Goal: Information Seeking & Learning: Learn about a topic

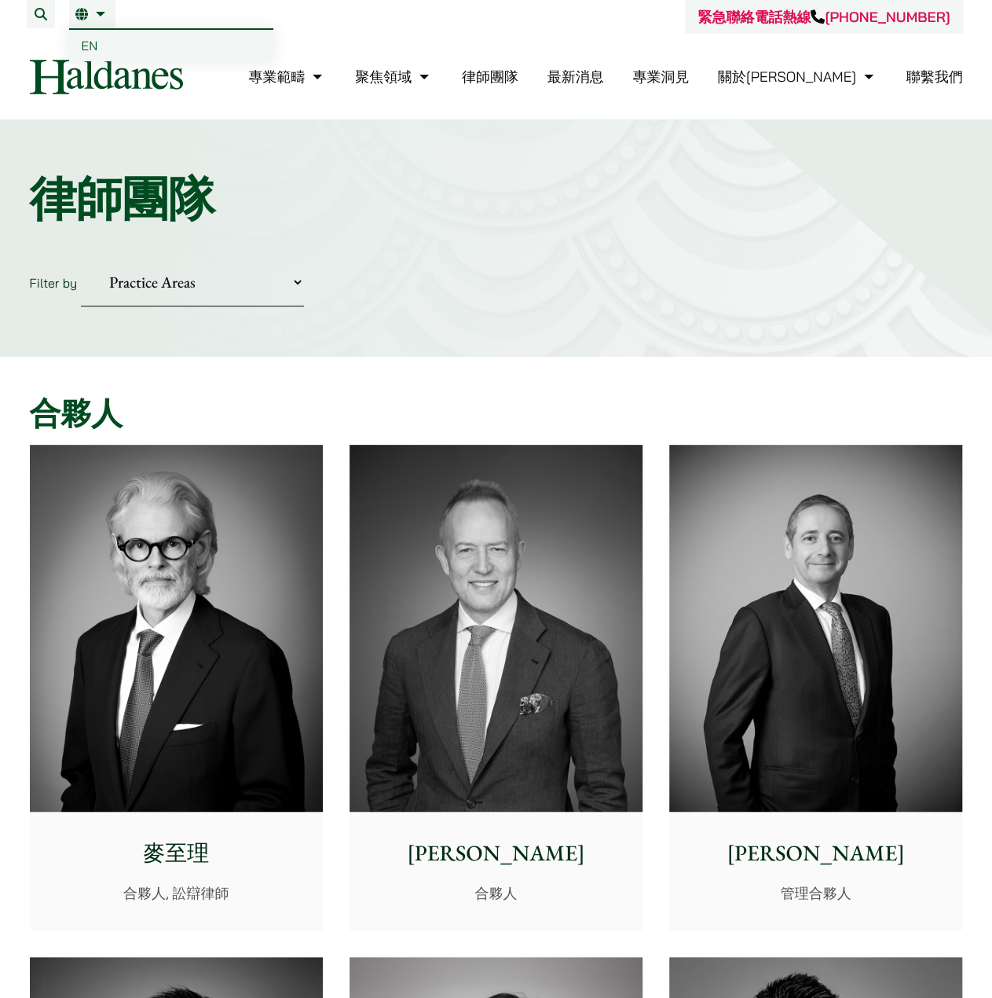
click at [91, 14] on link "繁" at bounding box center [92, 14] width 34 height 13
click at [97, 49] on link "EN" at bounding box center [171, 45] width 204 height 31
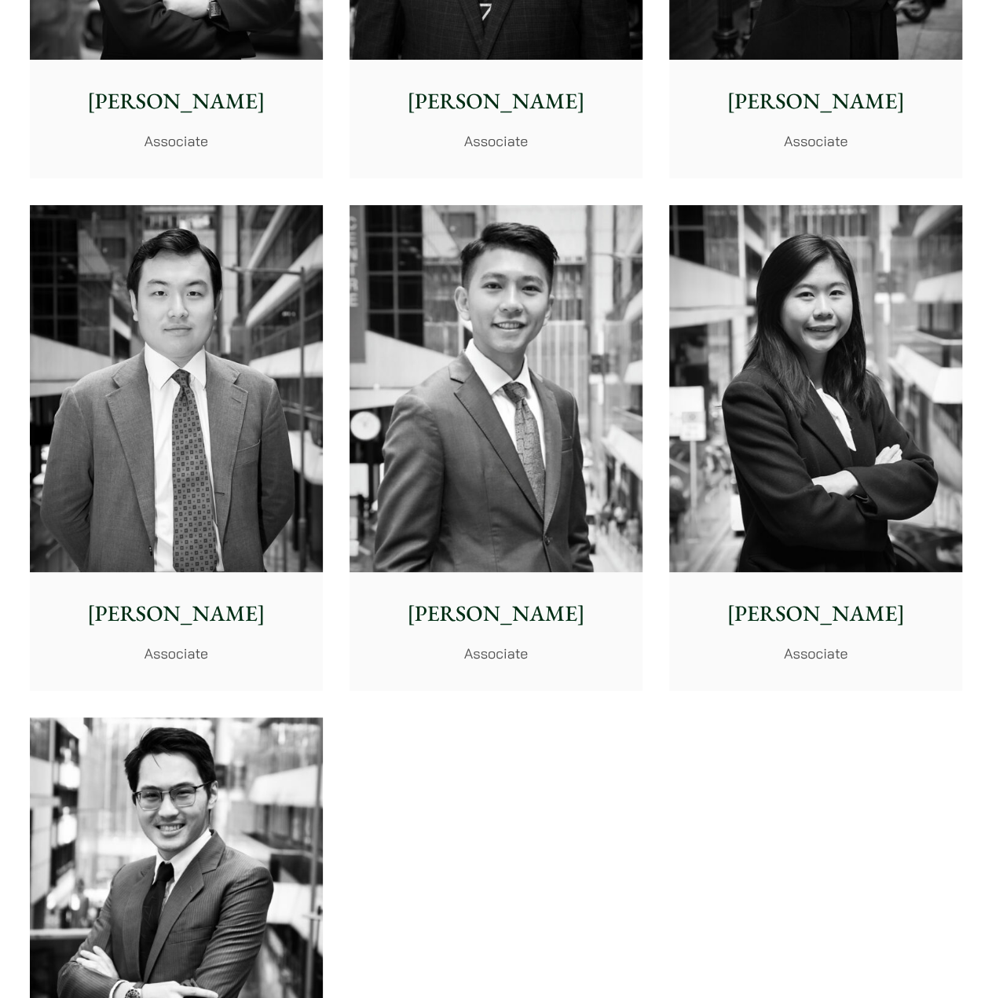
scroll to position [5893, 0]
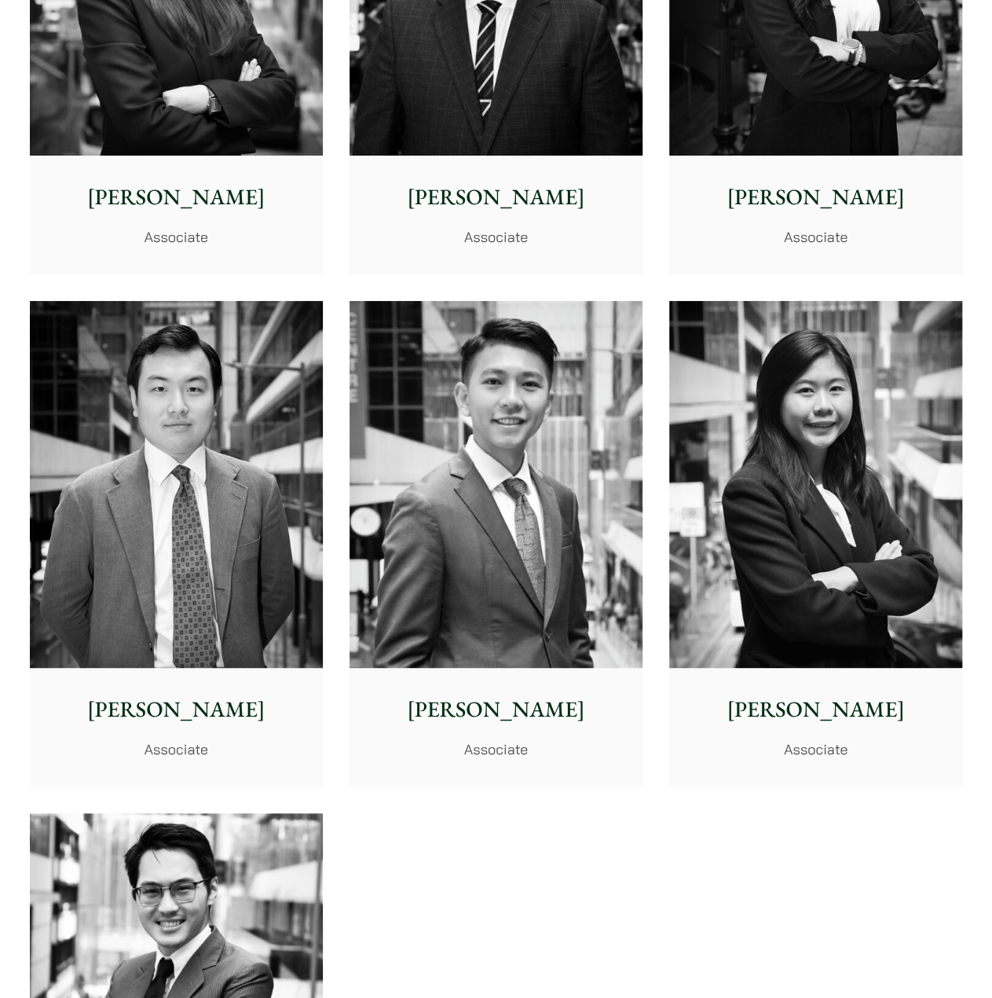
click at [556, 459] on img at bounding box center [496, 484] width 293 height 367
click at [278, 533] on img at bounding box center [176, 484] width 293 height 367
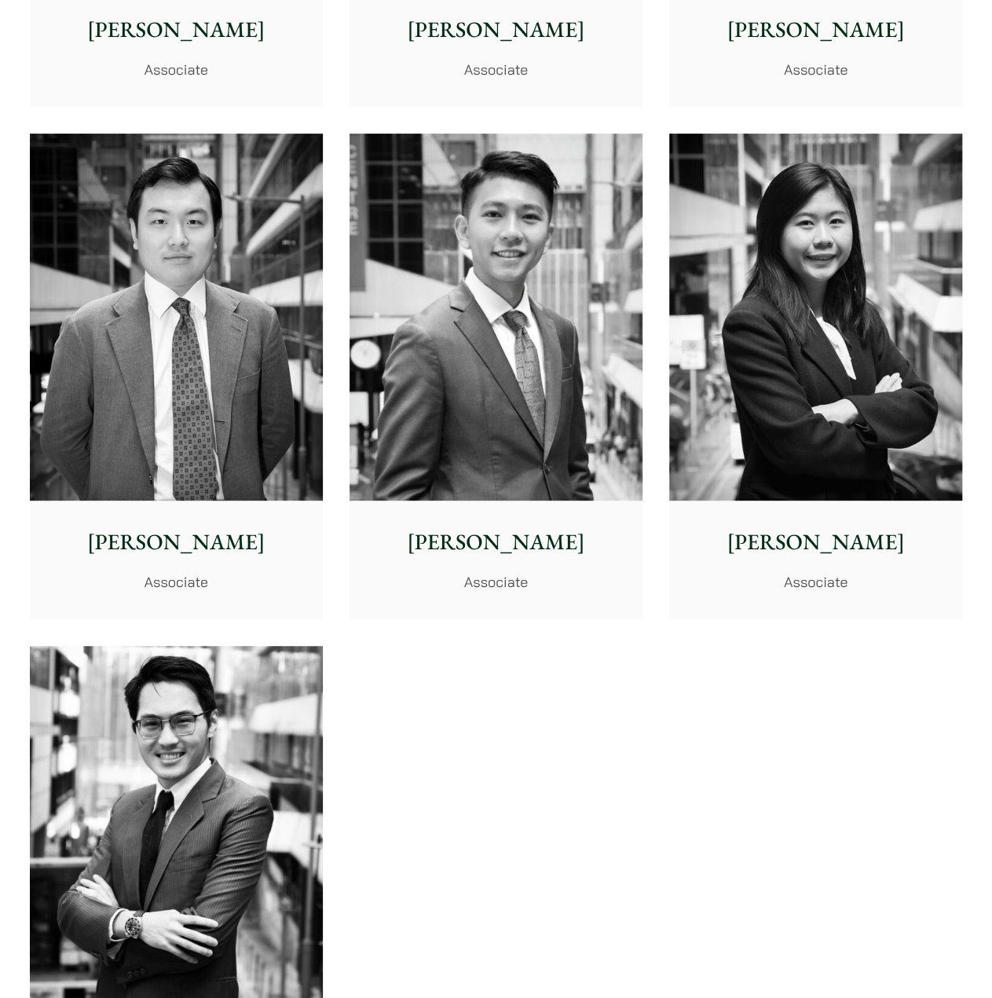
scroll to position [6207, 0]
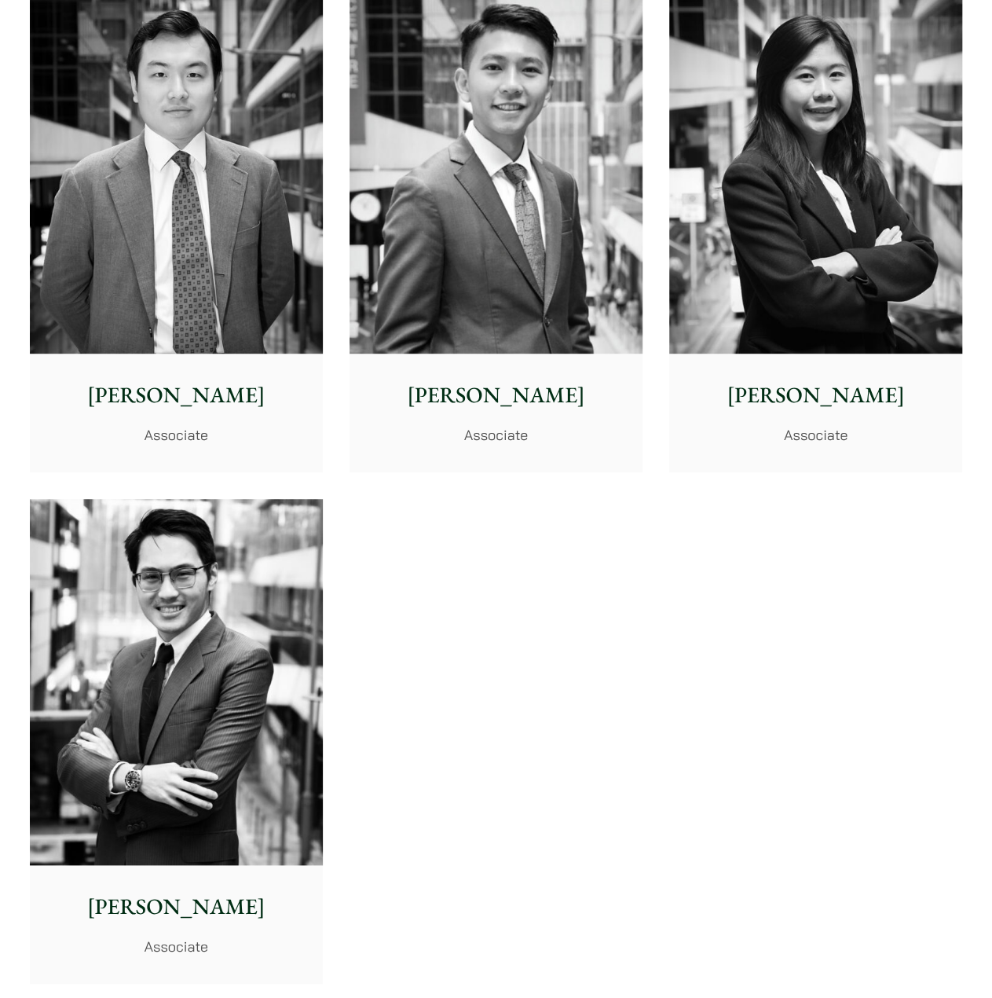
click at [209, 651] on img at bounding box center [176, 682] width 293 height 367
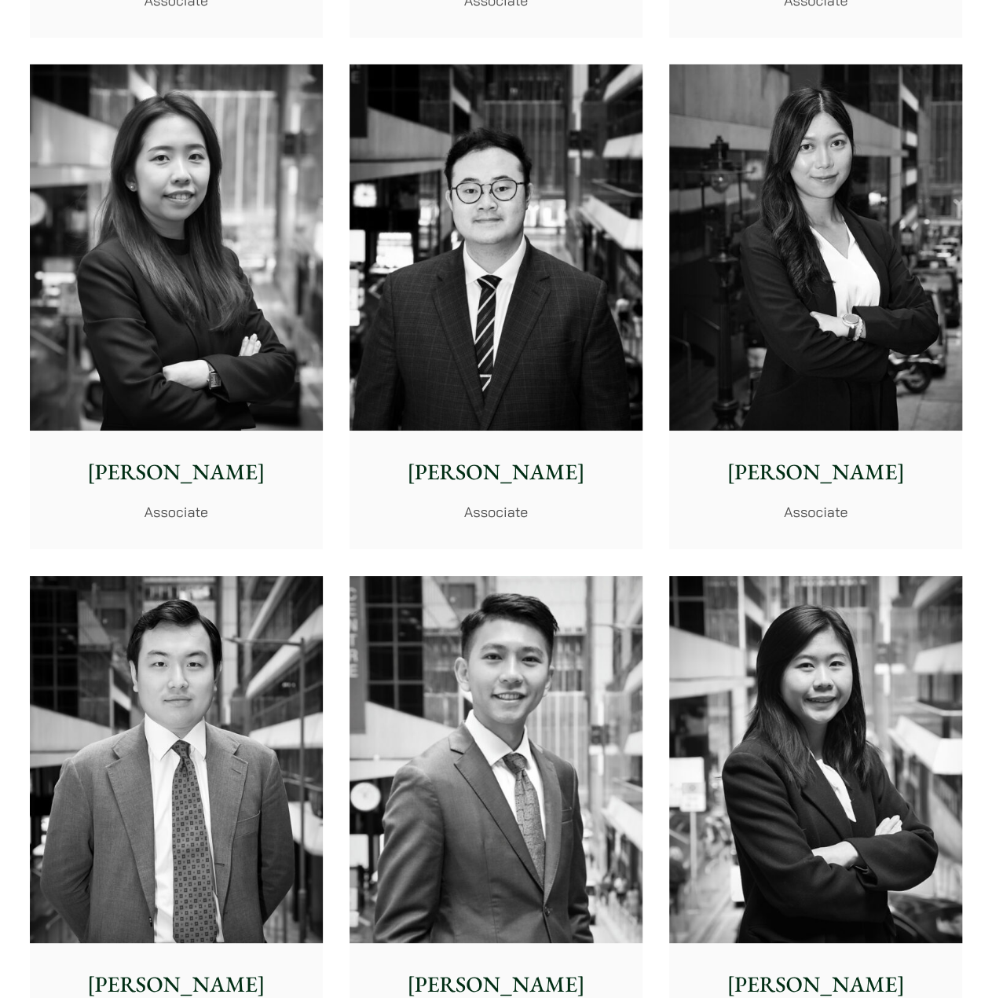
scroll to position [5343, 0]
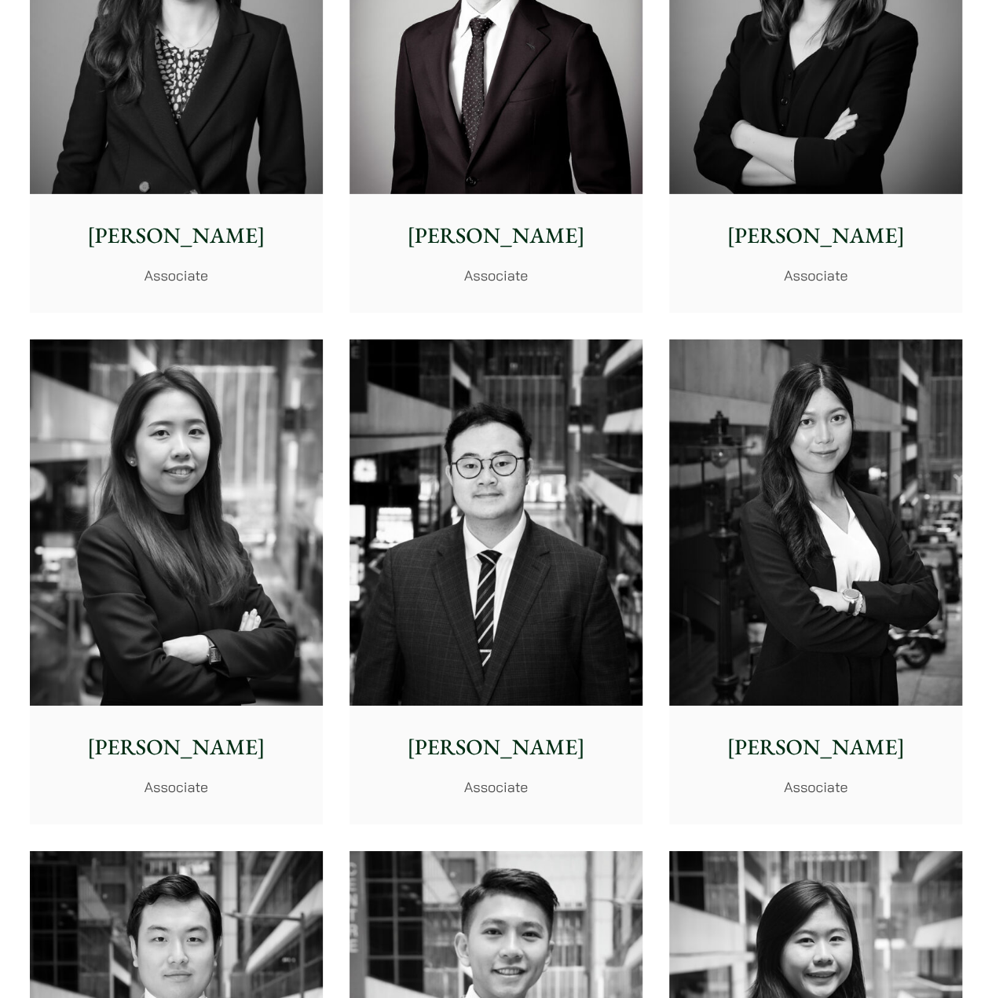
click at [782, 497] on img at bounding box center [815, 522] width 293 height 367
click at [460, 508] on img at bounding box center [496, 522] width 293 height 367
click at [264, 511] on img at bounding box center [176, 522] width 293 height 367
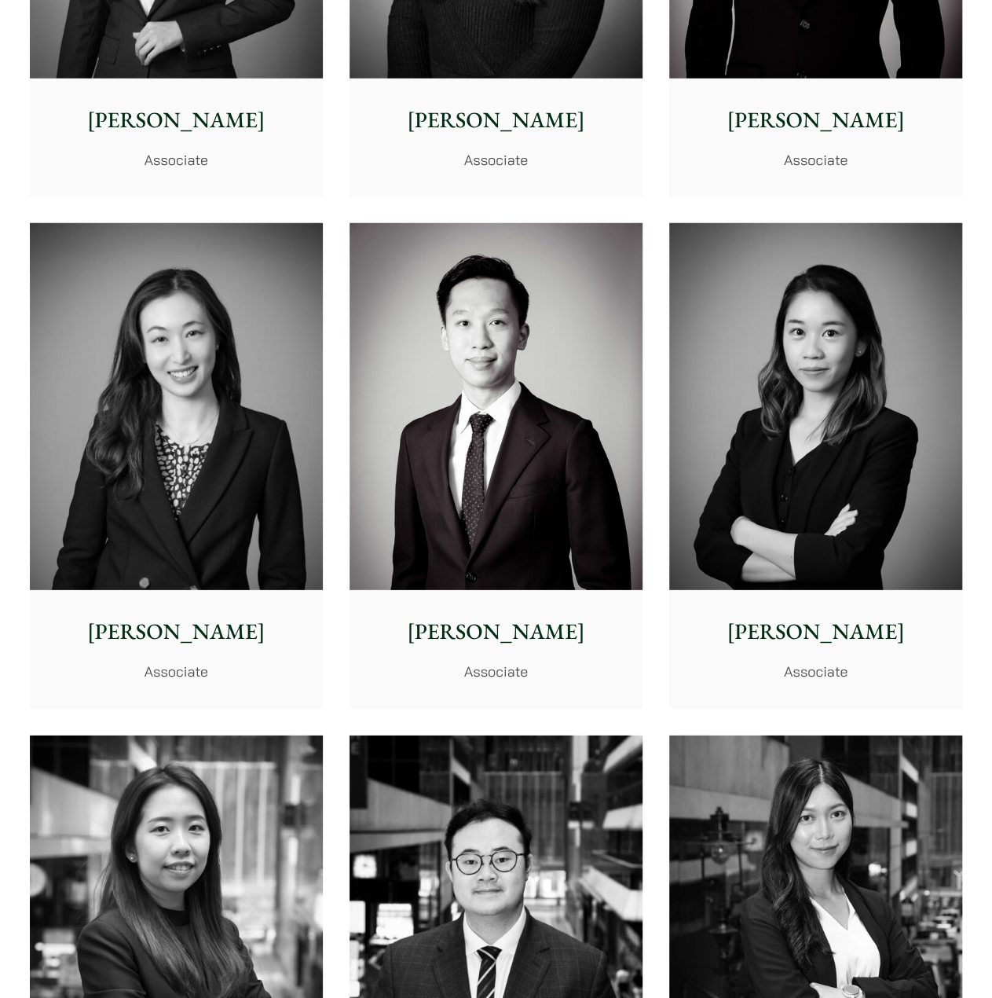
scroll to position [4871, 0]
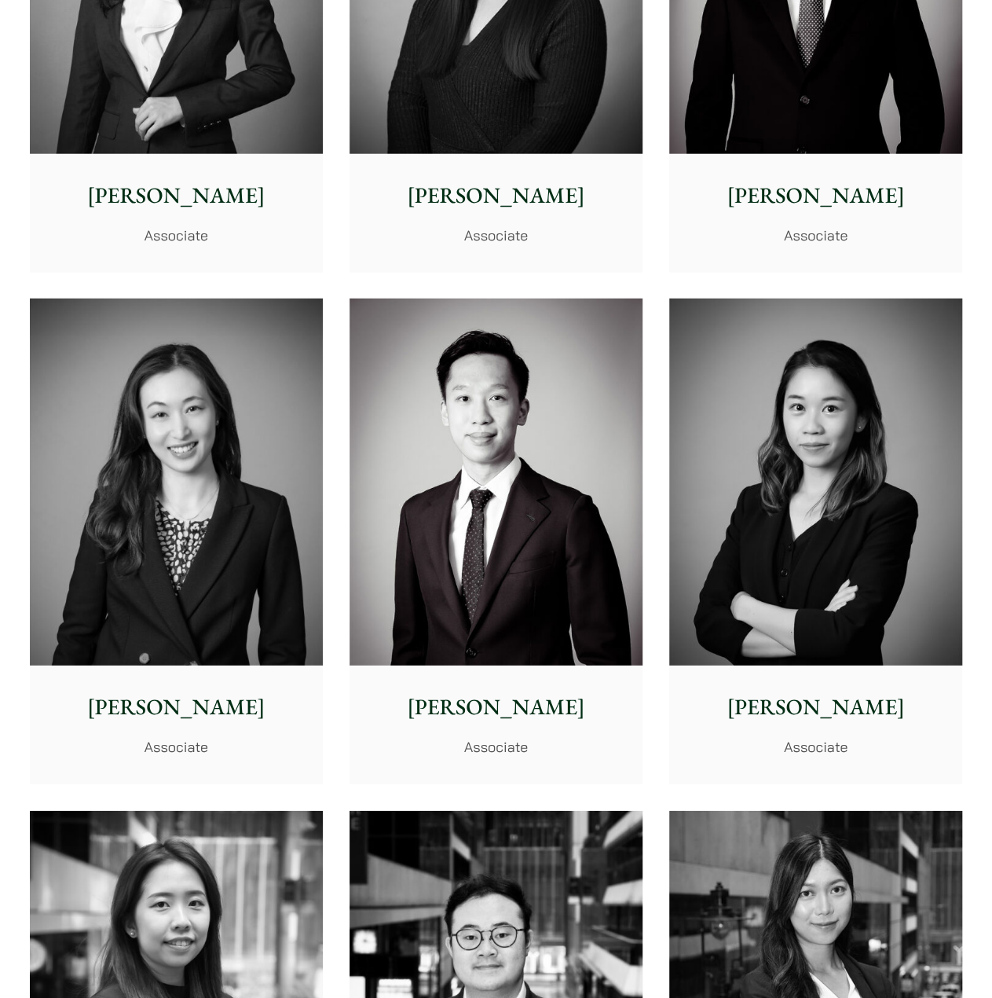
click at [746, 453] on img at bounding box center [815, 482] width 293 height 367
click at [590, 454] on img at bounding box center [496, 482] width 293 height 367
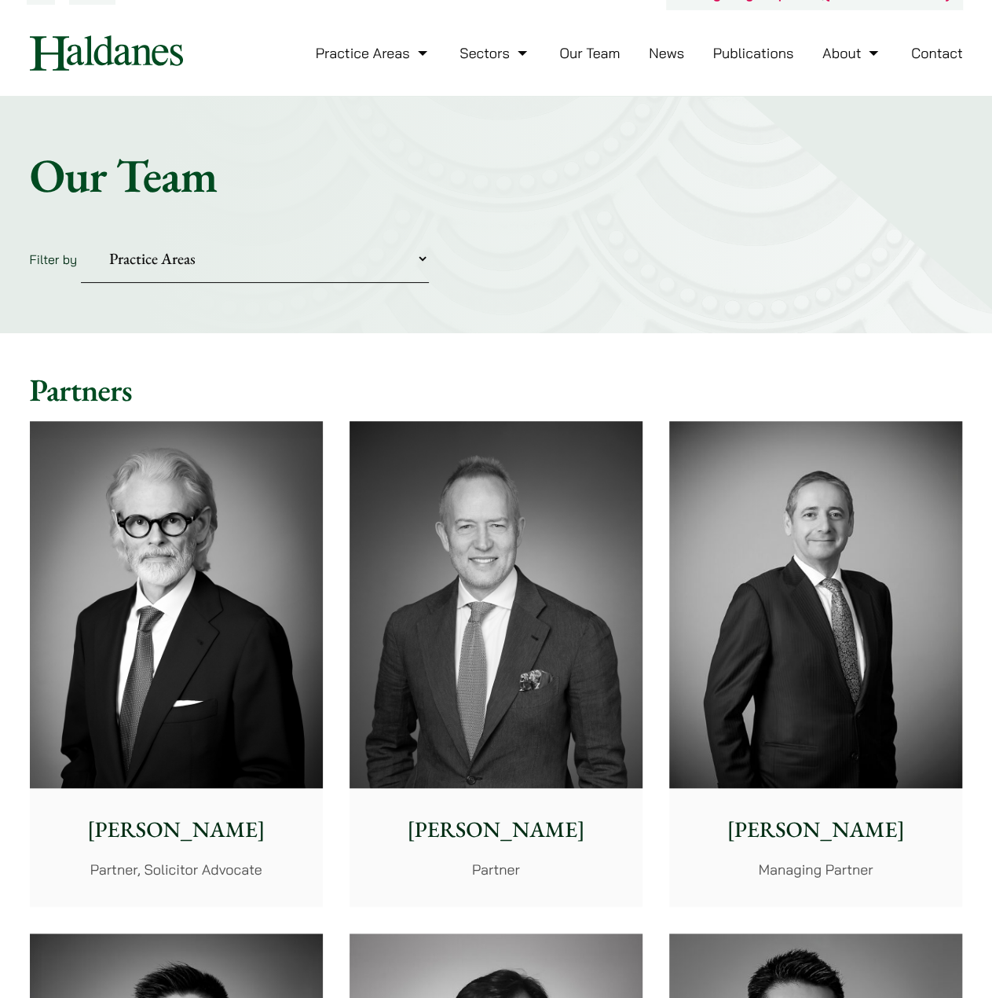
scroll to position [0, 0]
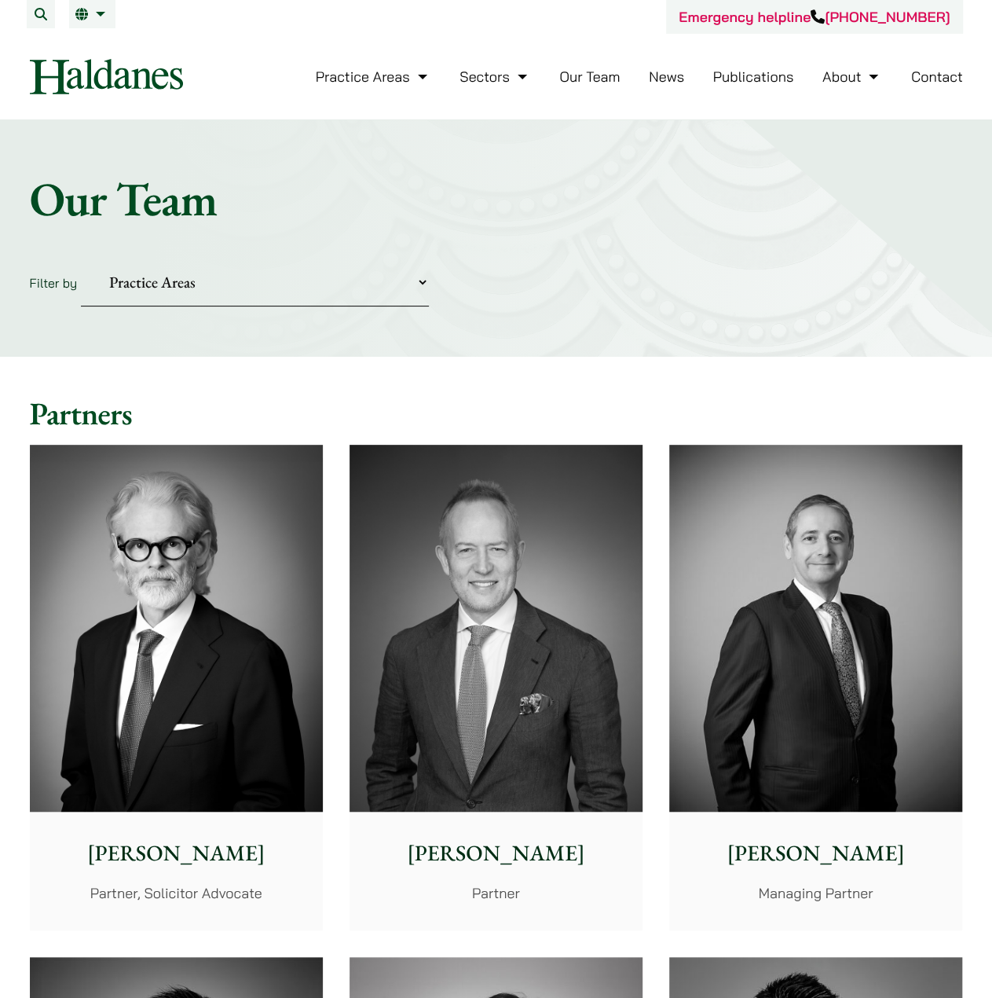
click at [173, 290] on select "Practice Areas Antitrust and Competition Civil Litigation & Dispute Resolution …" at bounding box center [255, 282] width 348 height 48
select select "divorce-and-family-law"
click at [81, 258] on select "Practice Areas Antitrust and Competition Civil Litigation & Dispute Resolution …" at bounding box center [255, 282] width 348 height 48
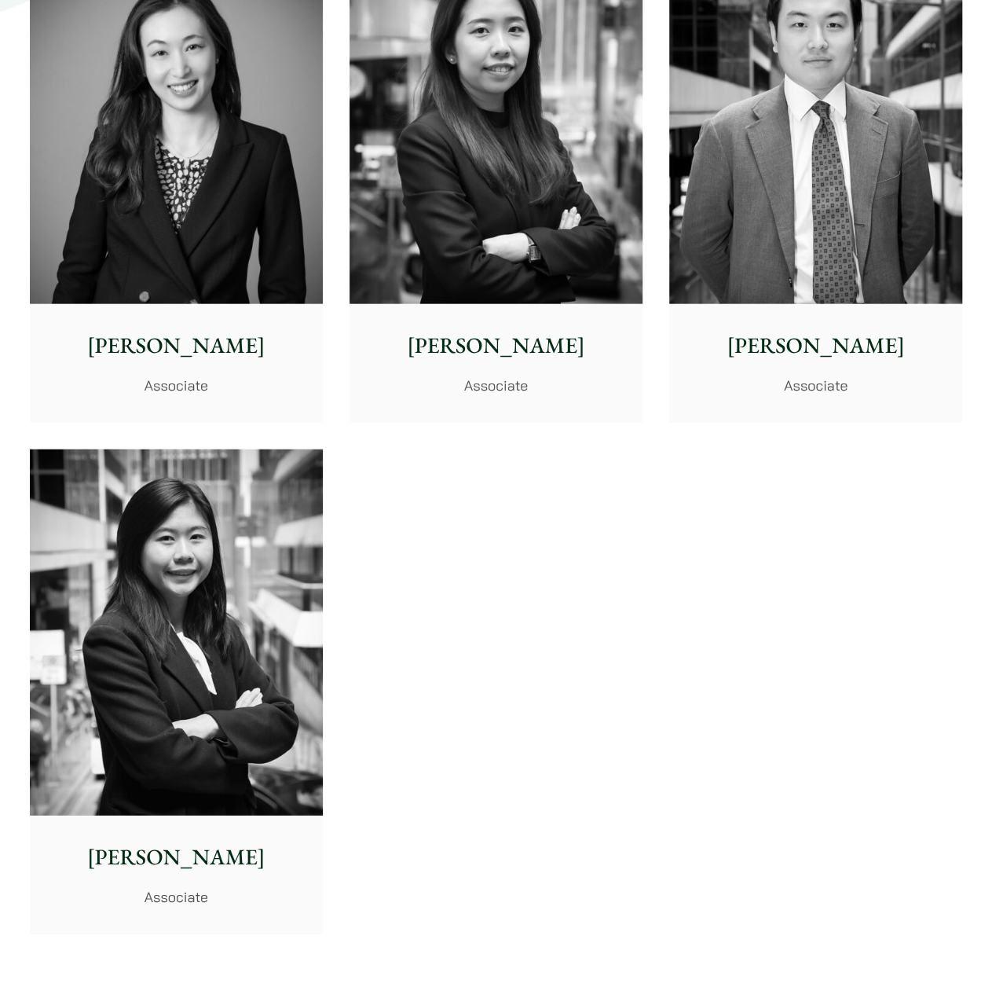
scroll to position [1336, 0]
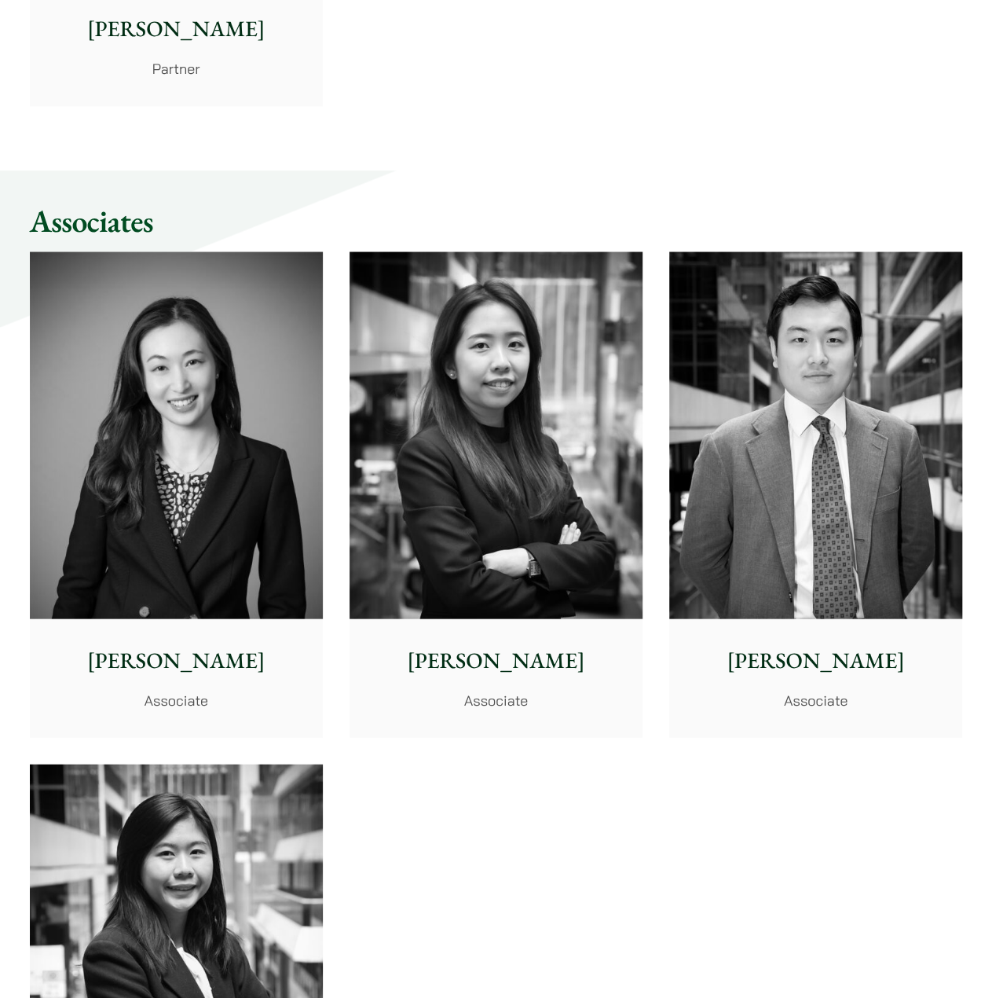
click at [492, 554] on img at bounding box center [496, 434] width 293 height 367
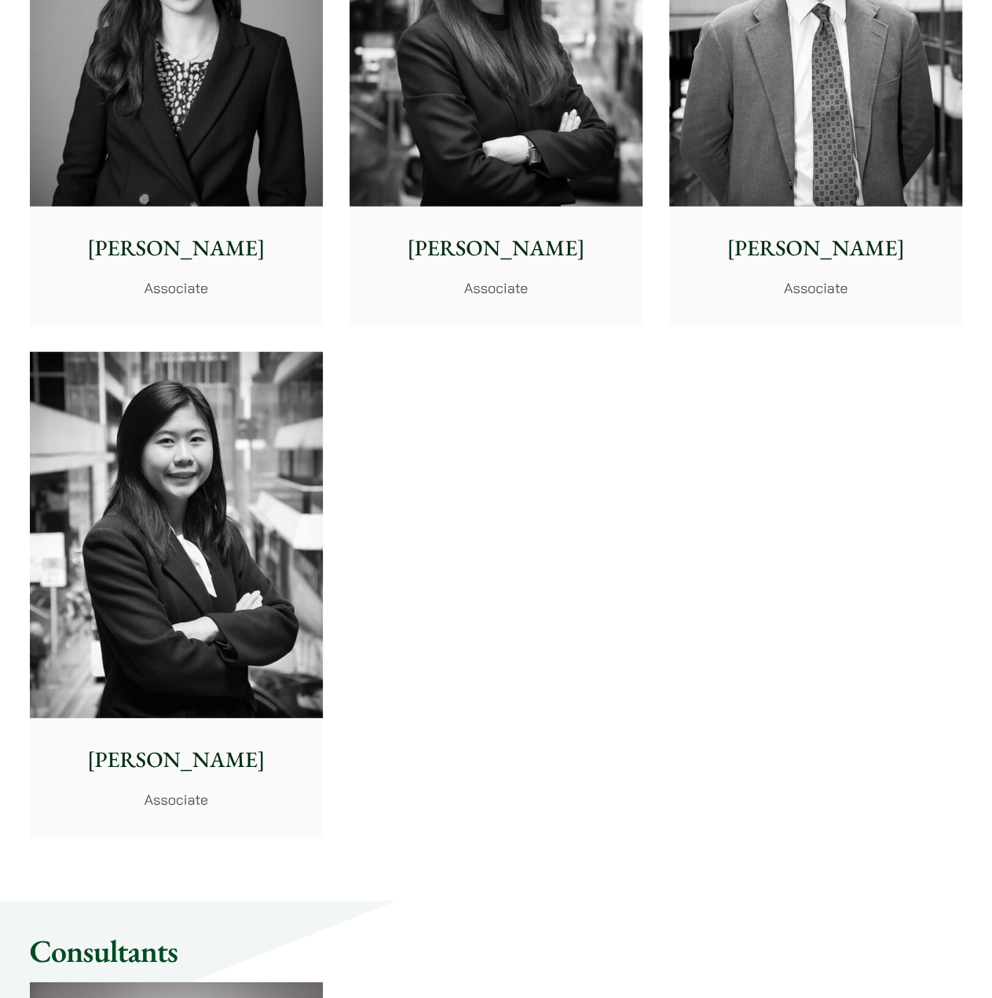
scroll to position [1807, 0]
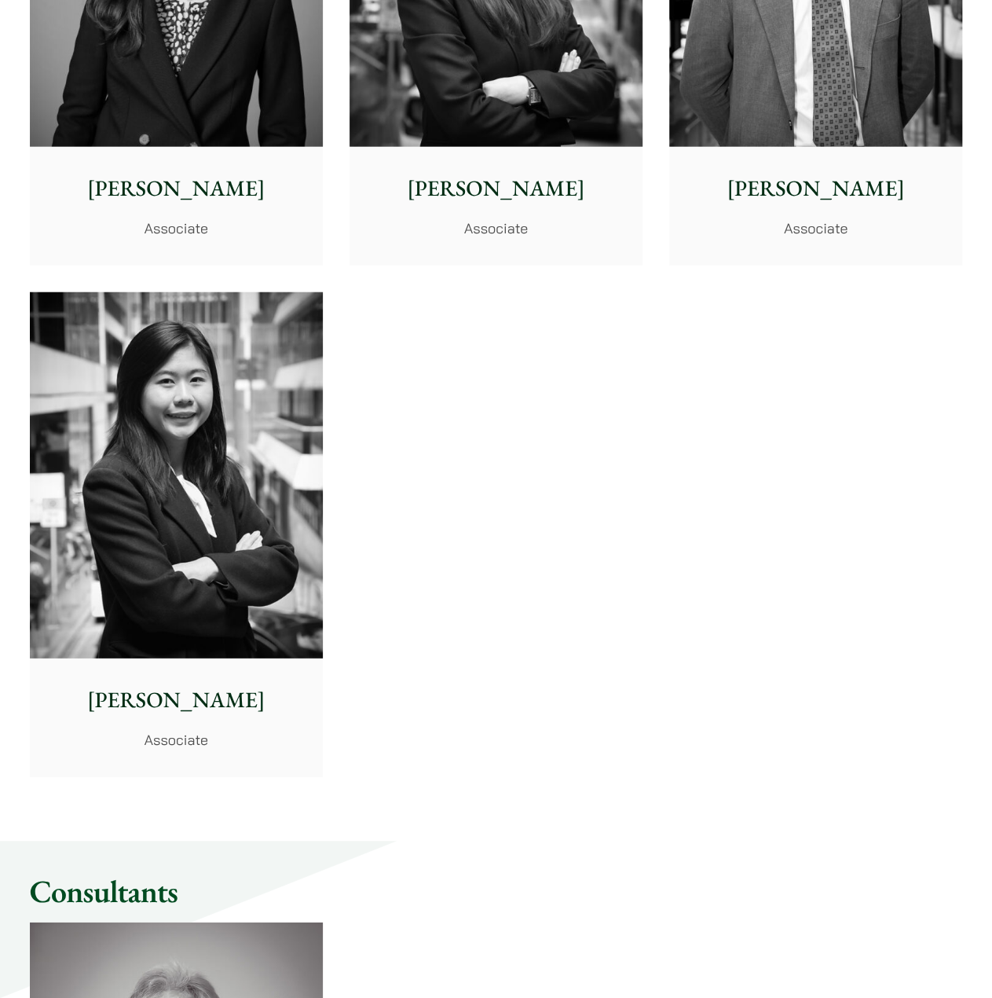
click at [235, 587] on img at bounding box center [176, 475] width 293 height 367
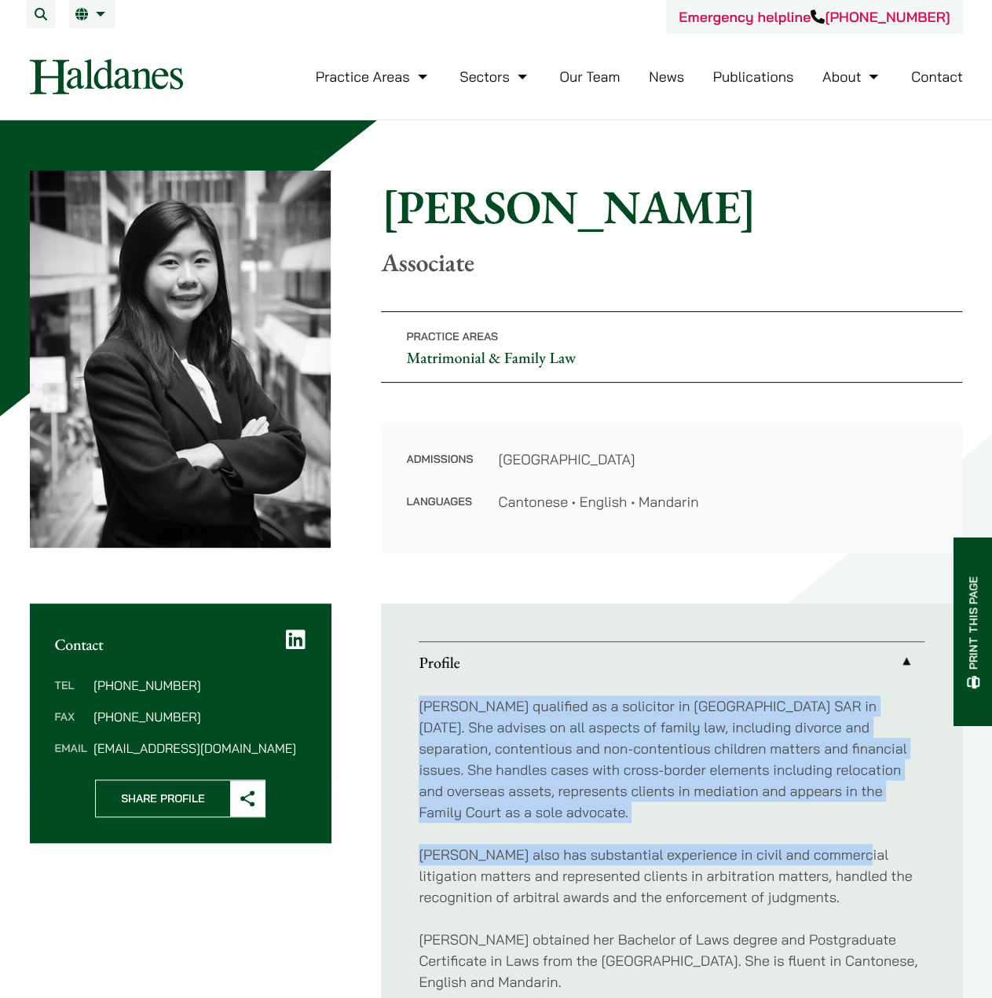
drag, startPoint x: 416, startPoint y: 707, endPoint x: 836, endPoint y: 808, distance: 431.6
click at [836, 808] on ul "Profile Danika qualified as a solicitor in Hong Kong SAR in 2023. She advises o…" at bounding box center [671, 823] width 581 height 440
click at [836, 808] on div "Danika qualified as a solicitor in Hong Kong SAR in 2023. She advises on all as…" at bounding box center [672, 844] width 506 height 322
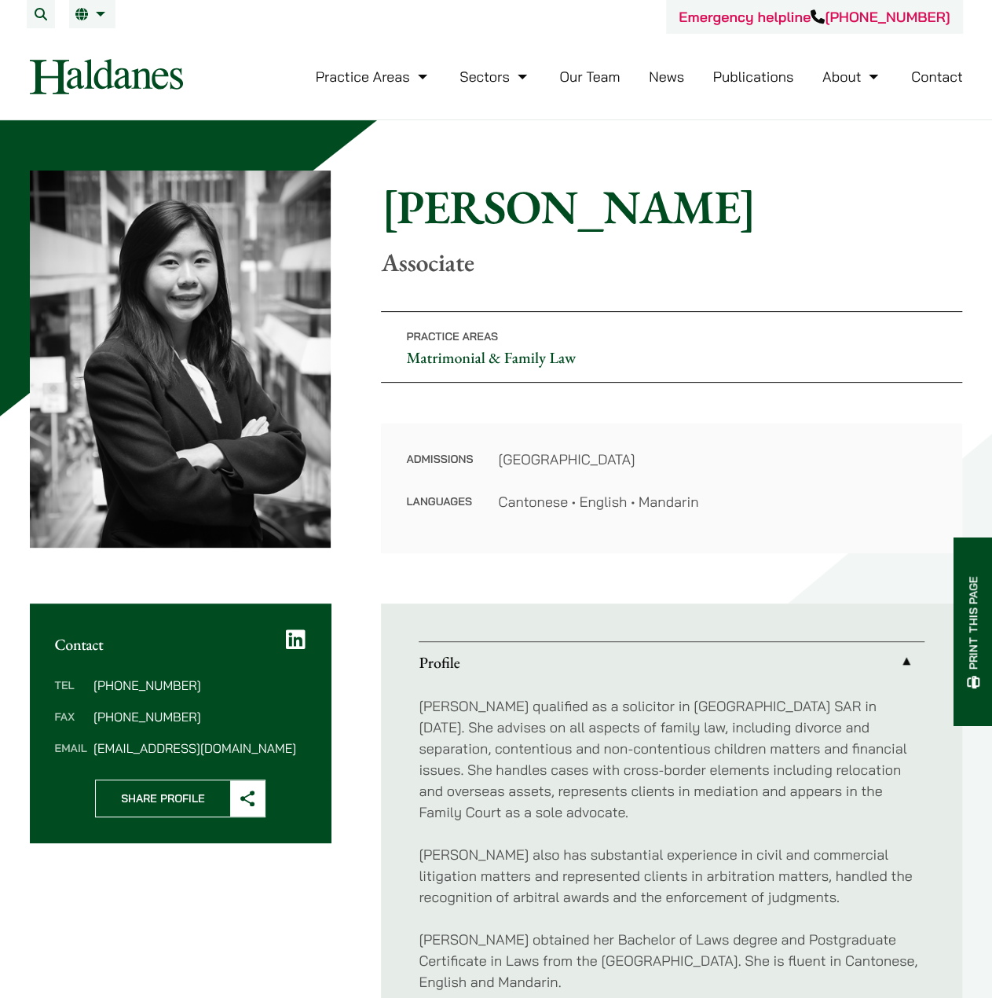
drag, startPoint x: 420, startPoint y: 708, endPoint x: 880, endPoint y: 955, distance: 522.4
click at [880, 955] on div "Danika qualified as a solicitor in Hong Kong SAR in 2023. She advises on all as…" at bounding box center [672, 844] width 506 height 322
click at [880, 955] on p "Danika obtained her Bachelor of Laws degree and Postgraduate Certificate in Law…" at bounding box center [672, 961] width 506 height 64
